Goal: Check status: Check status

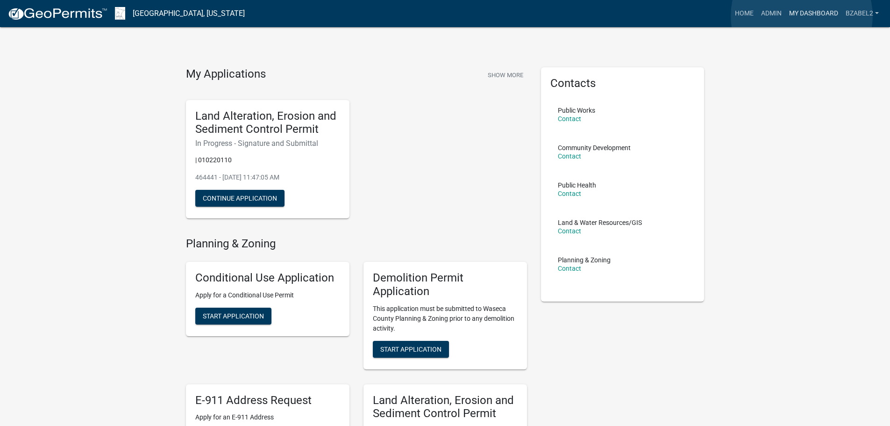
click at [802, 16] on link "My Dashboard" at bounding box center [814, 14] width 57 height 18
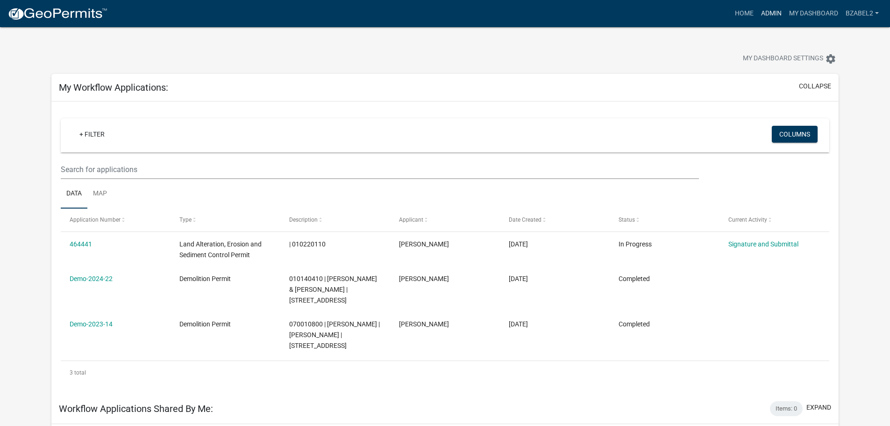
click at [775, 13] on link "Admin" at bounding box center [772, 14] width 28 height 18
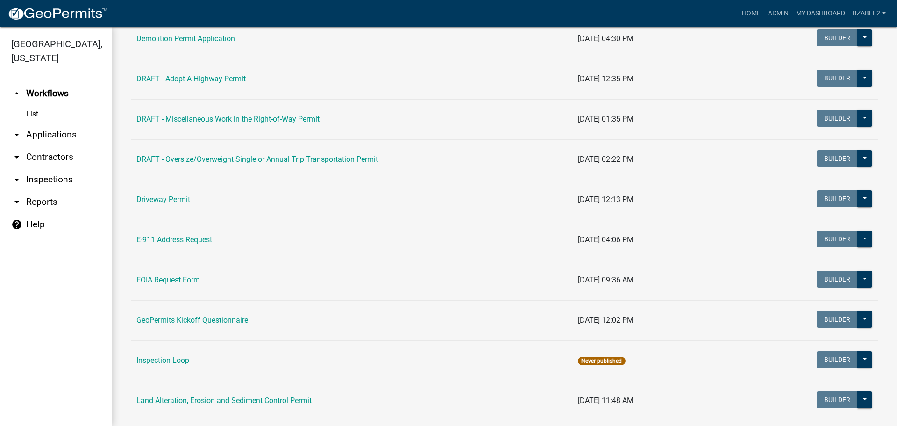
scroll to position [327, 0]
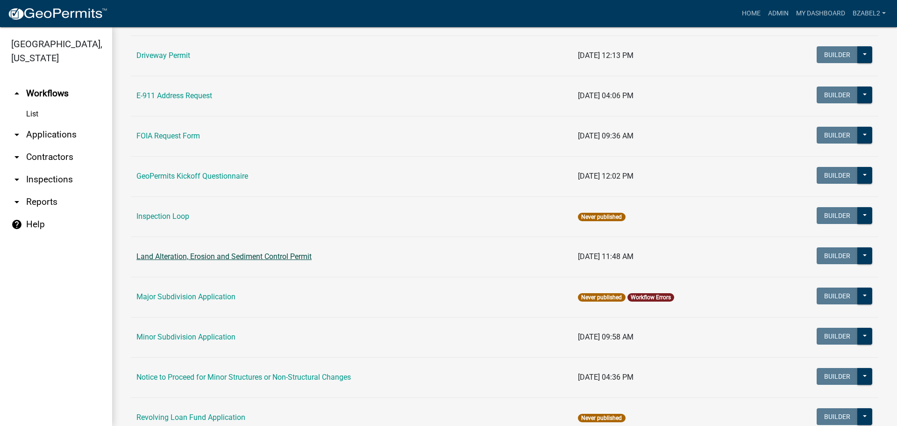
click at [178, 255] on link "Land Alteration, Erosion and Sediment Control Permit" at bounding box center [223, 256] width 175 height 9
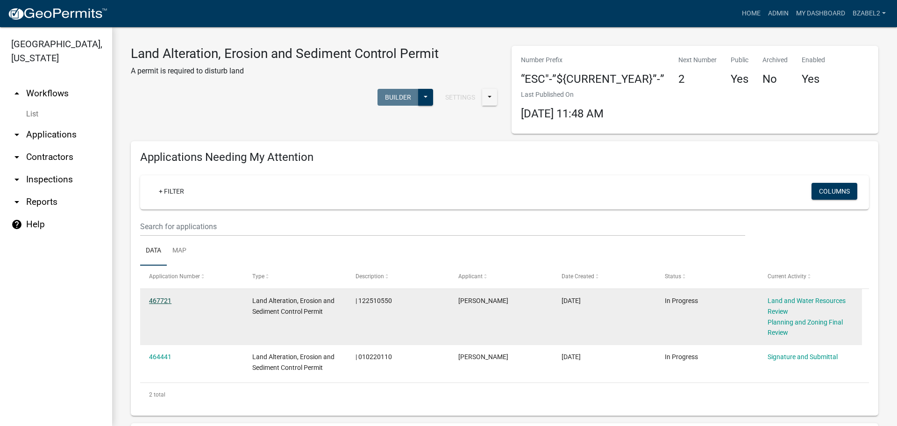
click at [157, 299] on link "467721" at bounding box center [160, 300] width 22 height 7
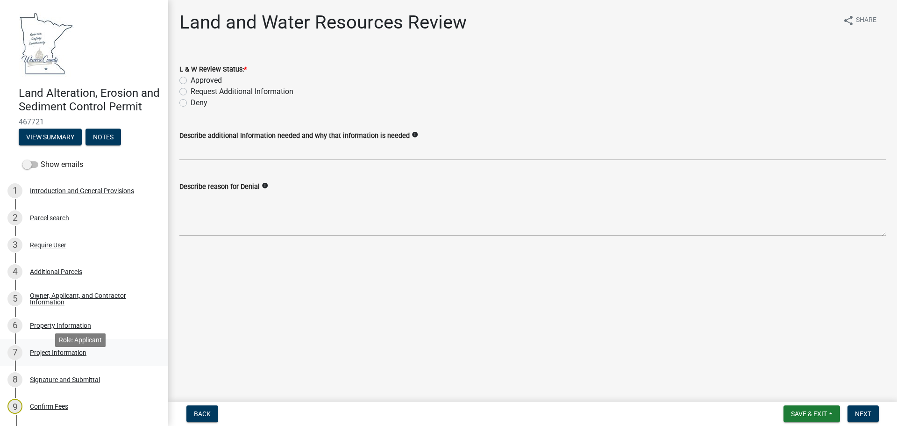
click at [48, 356] on div "Project Information" at bounding box center [58, 352] width 57 height 7
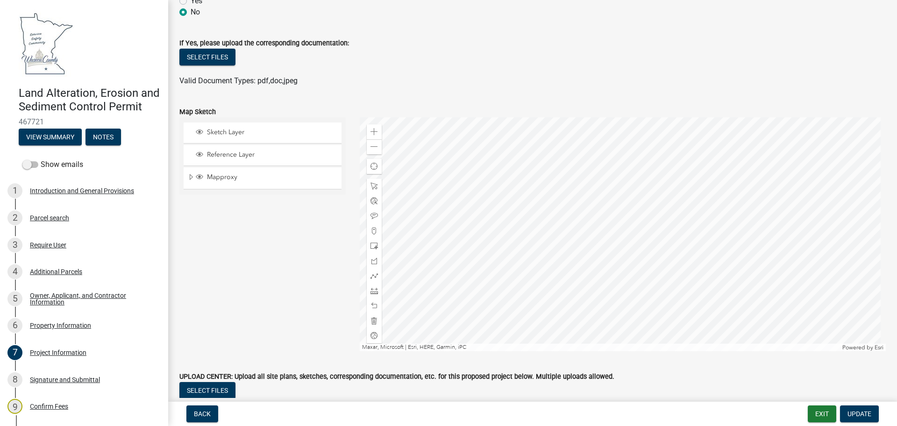
scroll to position [2243, 0]
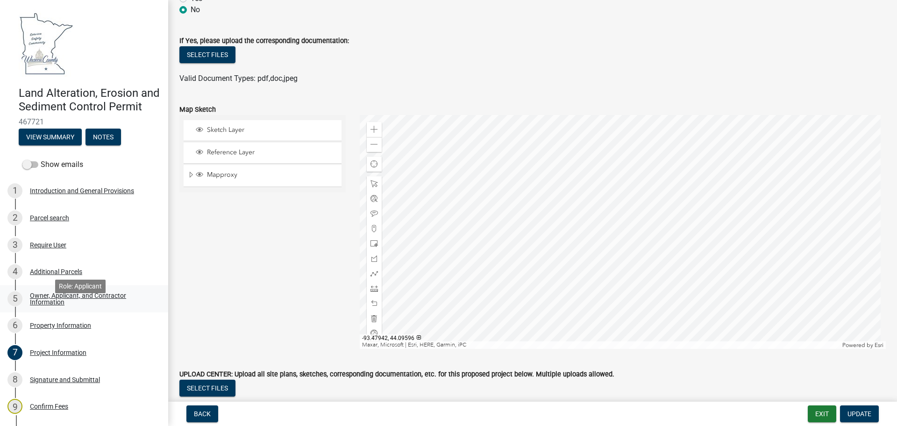
click at [46, 305] on div "Owner, Applicant, and Contractor Information" at bounding box center [91, 298] width 123 height 13
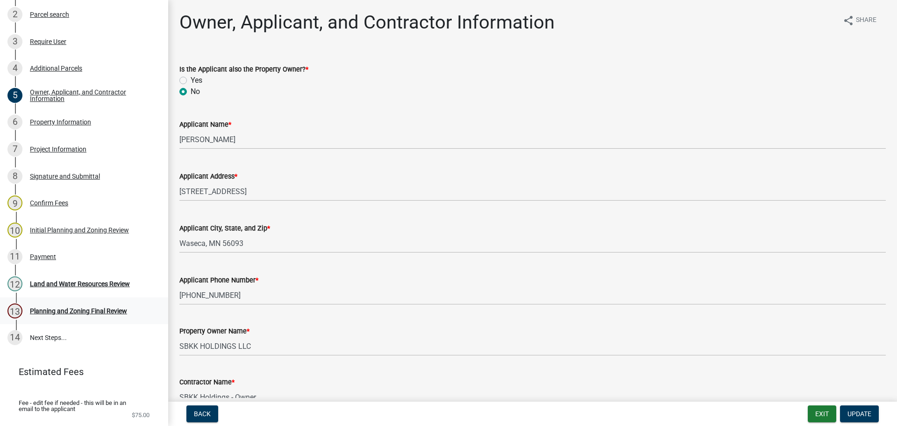
scroll to position [187, 0]
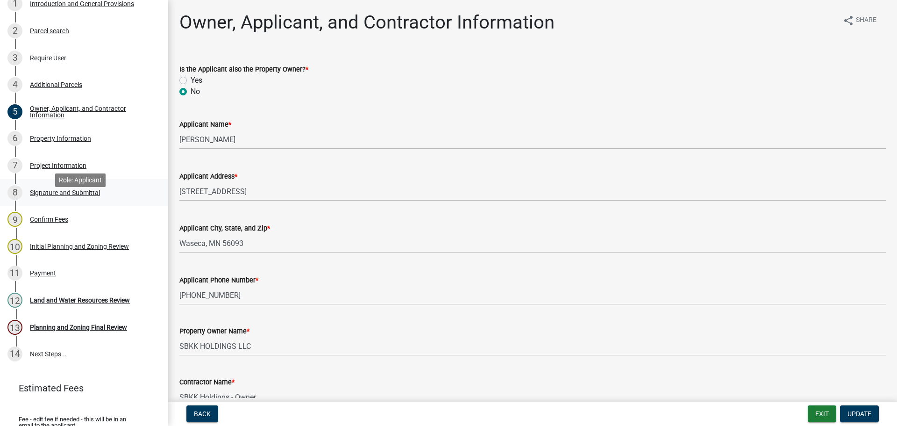
click at [48, 196] on div "Signature and Submittal" at bounding box center [65, 192] width 70 height 7
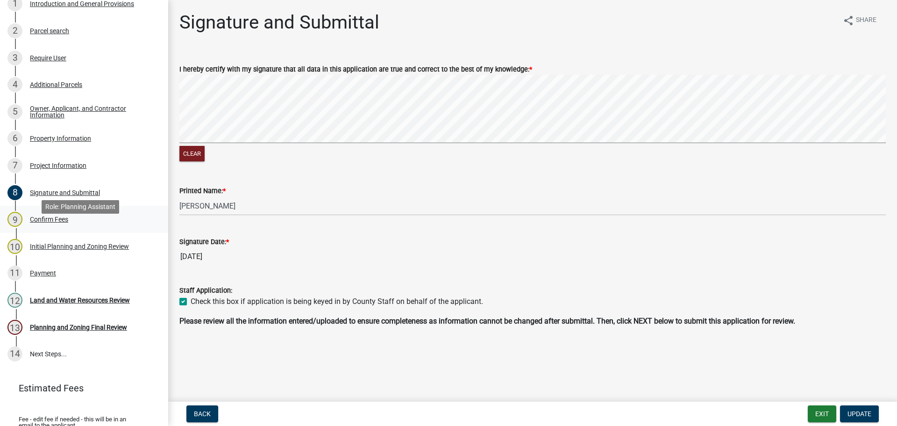
click at [42, 222] on div "Confirm Fees" at bounding box center [49, 219] width 38 height 7
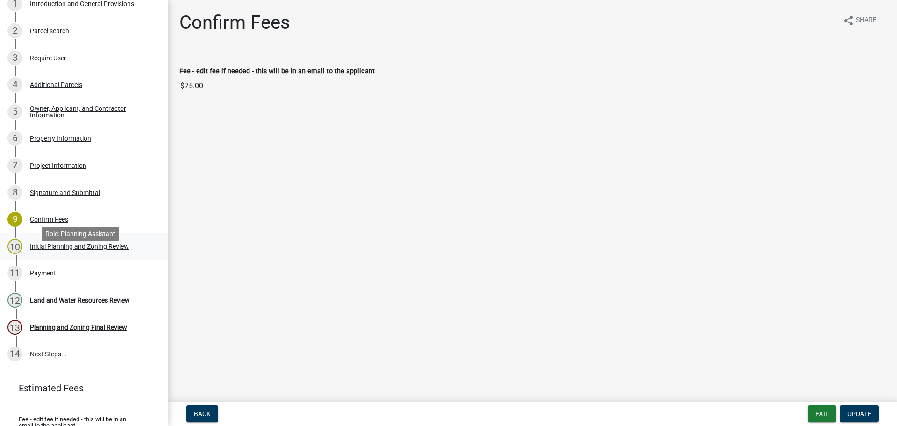
click at [46, 250] on div "Initial Planning and Zoning Review" at bounding box center [79, 246] width 99 height 7
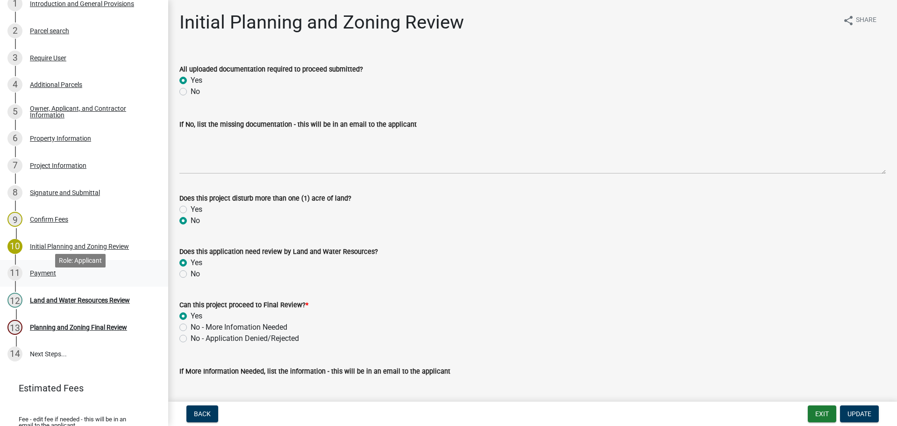
click at [42, 276] on div "Payment" at bounding box center [43, 273] width 26 height 7
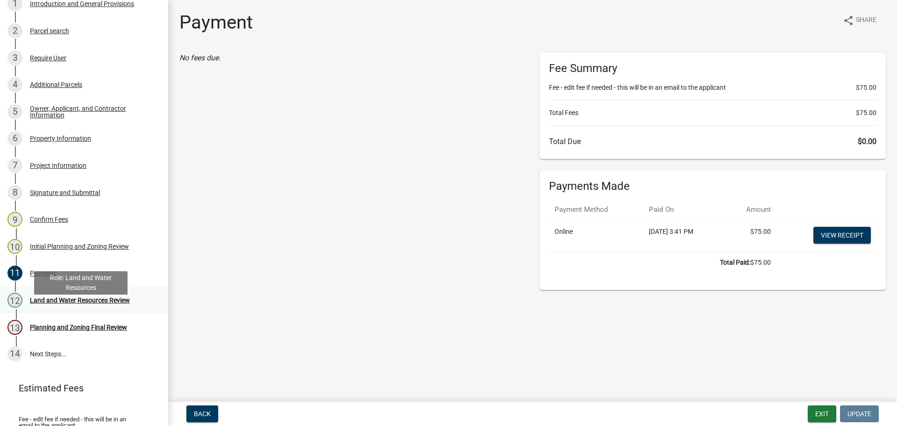
click at [65, 303] on div "Land and Water Resources Review" at bounding box center [80, 300] width 100 height 7
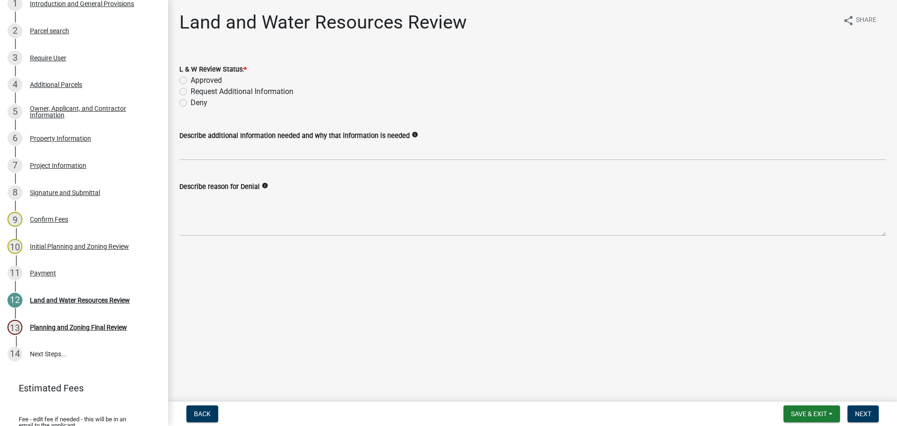
click at [191, 82] on label "Approved" at bounding box center [206, 80] width 31 height 11
click at [191, 81] on input "Approved" at bounding box center [194, 78] width 6 height 6
radio input "true"
click at [803, 413] on span "Save & Exit" at bounding box center [809, 413] width 36 height 7
click at [799, 388] on button "Save & Exit" at bounding box center [803, 389] width 75 height 22
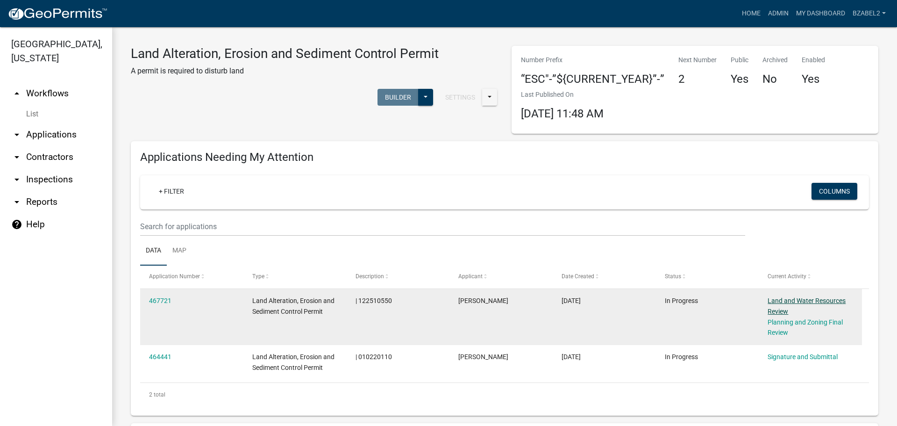
click at [778, 301] on link "Land and Water Resources Review" at bounding box center [807, 306] width 78 height 18
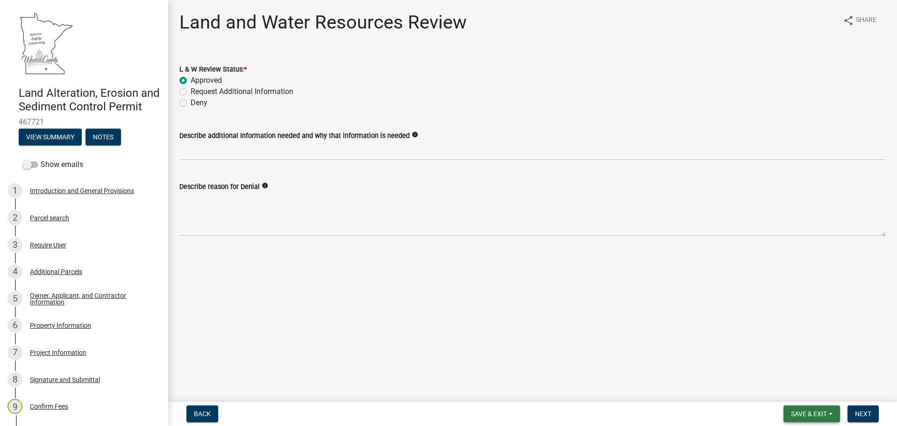
click at [823, 413] on span "Save & Exit" at bounding box center [809, 413] width 36 height 7
click at [809, 389] on button "Save & Exit" at bounding box center [803, 389] width 75 height 22
